Goal: Information Seeking & Learning: Learn about a topic

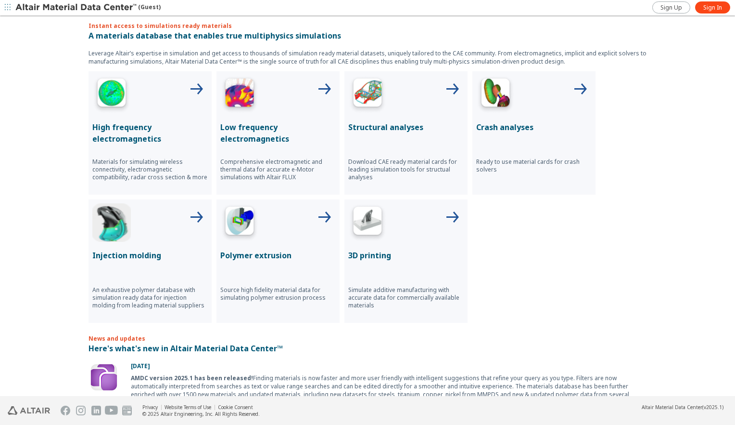
scroll to position [327, 0]
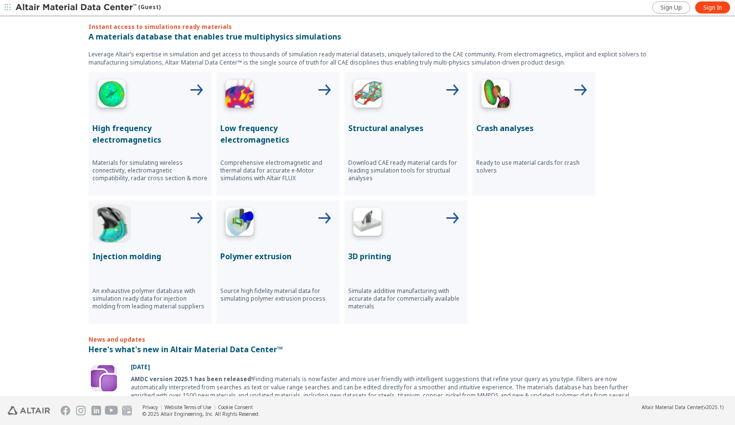
click at [381, 100] on img at bounding box center [367, 95] width 39 height 39
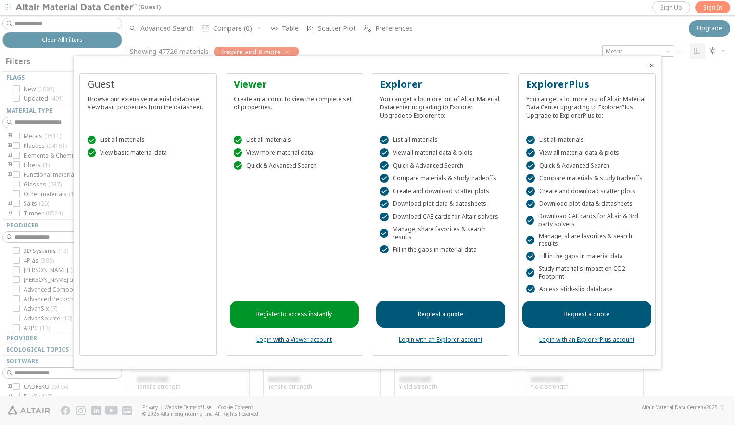
scroll to position [327, 603]
click at [654, 64] on icon "Close" at bounding box center [652, 66] width 8 height 8
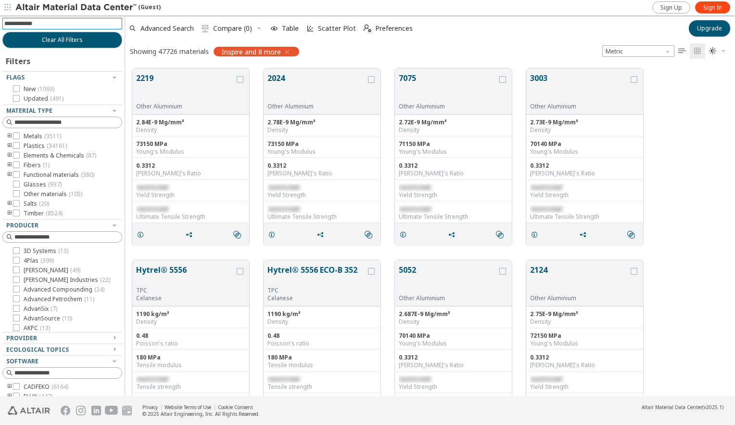
click at [46, 26] on input at bounding box center [63, 23] width 118 height 11
type input "*********"
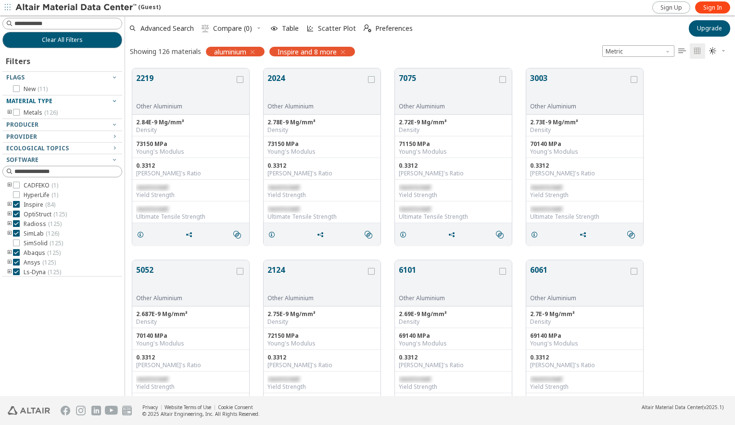
click at [86, 103] on div "Material Type" at bounding box center [58, 101] width 104 height 8
click at [8, 111] on icon "toogle group" at bounding box center [9, 113] width 7 height 8
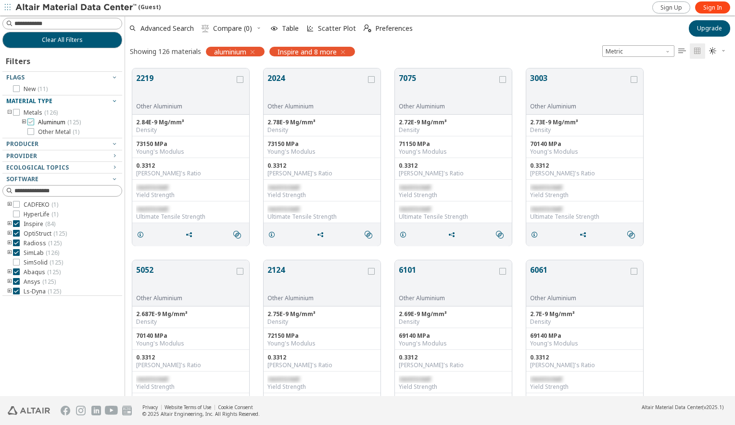
click at [31, 121] on icon at bounding box center [30, 121] width 7 height 7
click at [254, 52] on icon "button" at bounding box center [253, 52] width 8 height 8
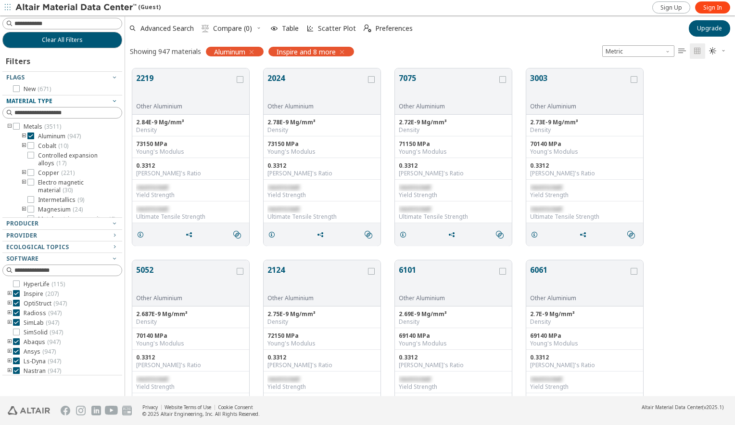
click at [23, 135] on icon "toogle group" at bounding box center [24, 136] width 7 height 8
click at [47, 147] on icon at bounding box center [45, 145] width 7 height 7
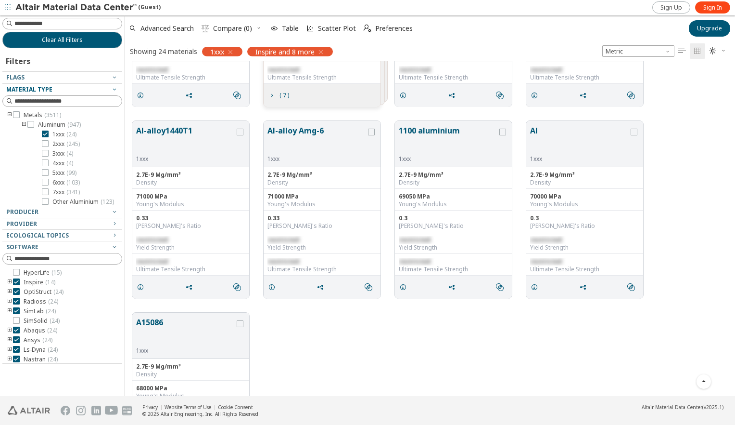
scroll to position [330, 0]
click at [189, 286] on icon "grid" at bounding box center [189, 288] width 8 height 8
click at [141, 284] on icon "grid" at bounding box center [141, 288] width 8 height 8
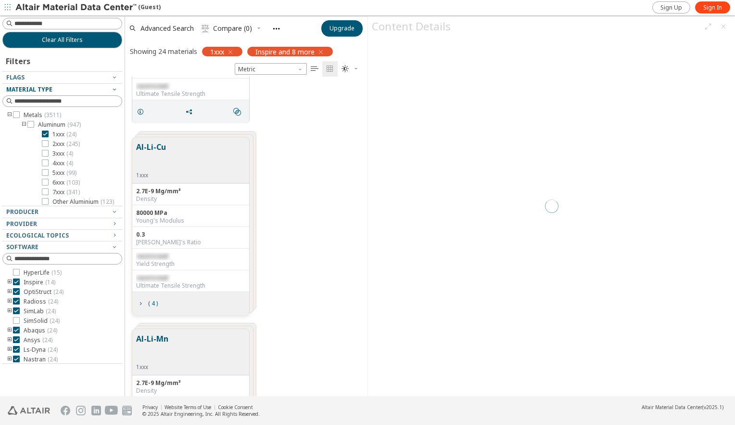
scroll to position [312, 235]
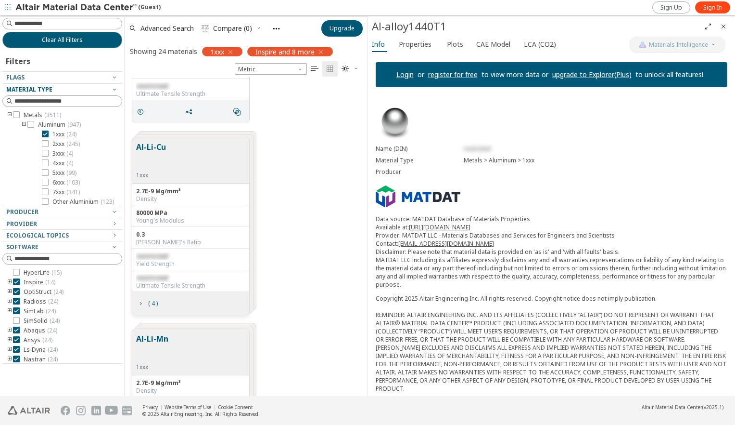
scroll to position [19, 0]
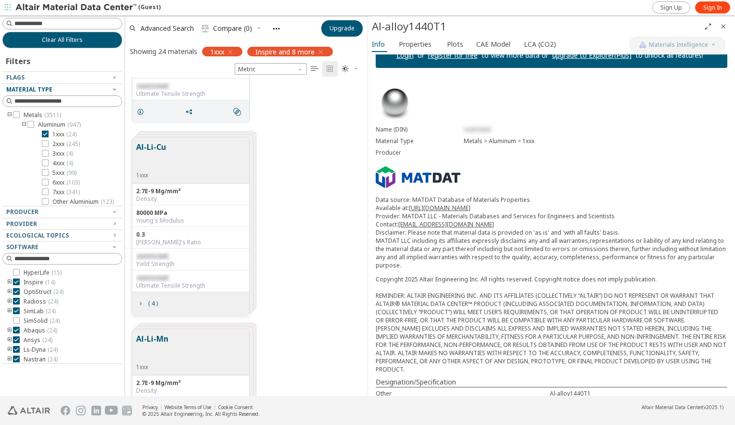
click at [444, 206] on link "[URL][DOMAIN_NAME]" at bounding box center [440, 208] width 62 height 8
